Goal: Information Seeking & Learning: Learn about a topic

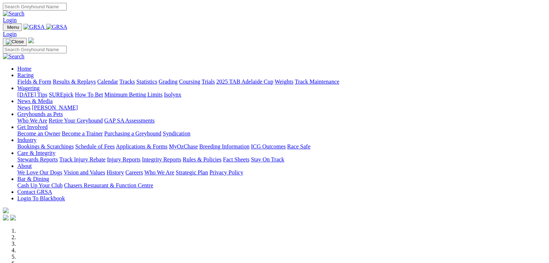
click at [34, 72] on link "Racing" at bounding box center [25, 75] width 16 height 6
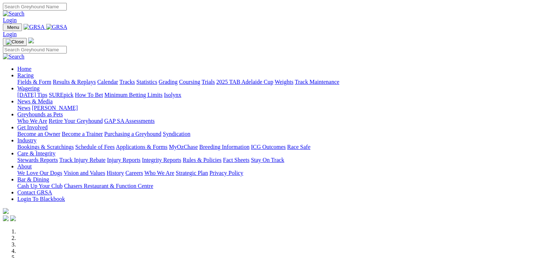
click at [118, 79] on link "Calendar" at bounding box center [107, 82] width 21 height 6
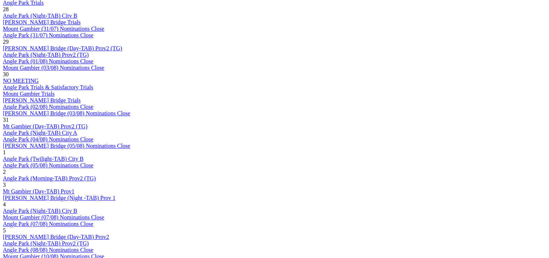
scroll to position [457, 0]
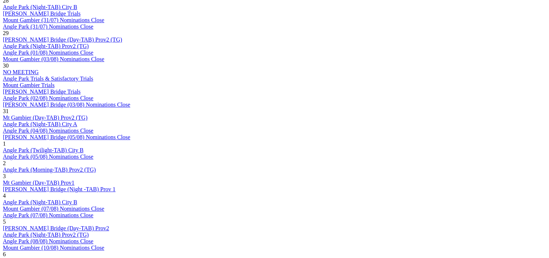
scroll to position [439, 0]
